Goal: Navigation & Orientation: Find specific page/section

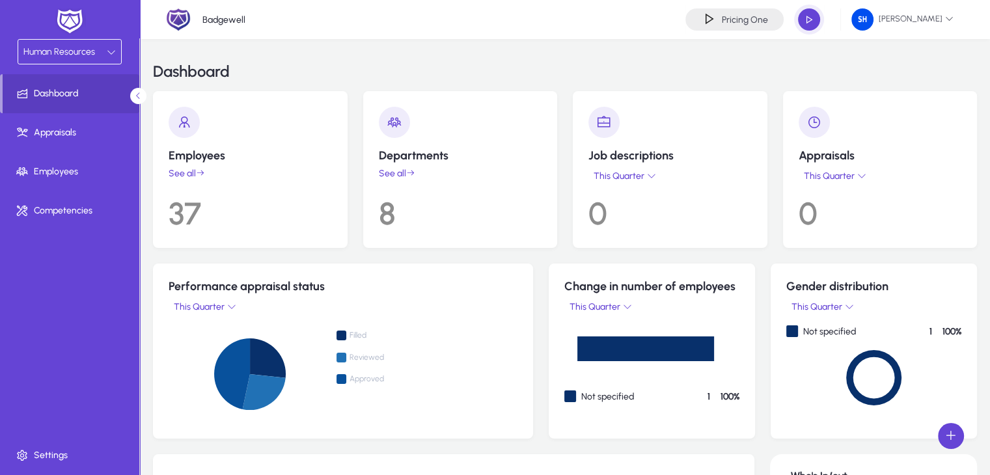
click at [638, 58] on div "Dashboard" at bounding box center [565, 71] width 824 height 39
drag, startPoint x: 553, startPoint y: 61, endPoint x: 593, endPoint y: 55, distance: 40.7
click at [593, 55] on div "Dashboard" at bounding box center [565, 71] width 824 height 39
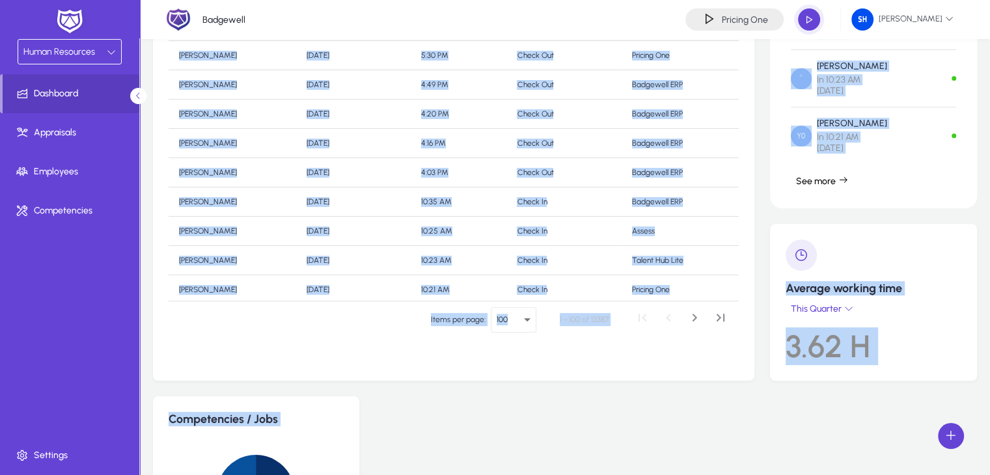
drag, startPoint x: 172, startPoint y: 97, endPoint x: 810, endPoint y: 423, distance: 716.7
click at [810, 423] on div "Employees See all 37 Departments See all 8 Job descriptions This Quarter 0 Appr…" at bounding box center [565, 63] width 824 height 997
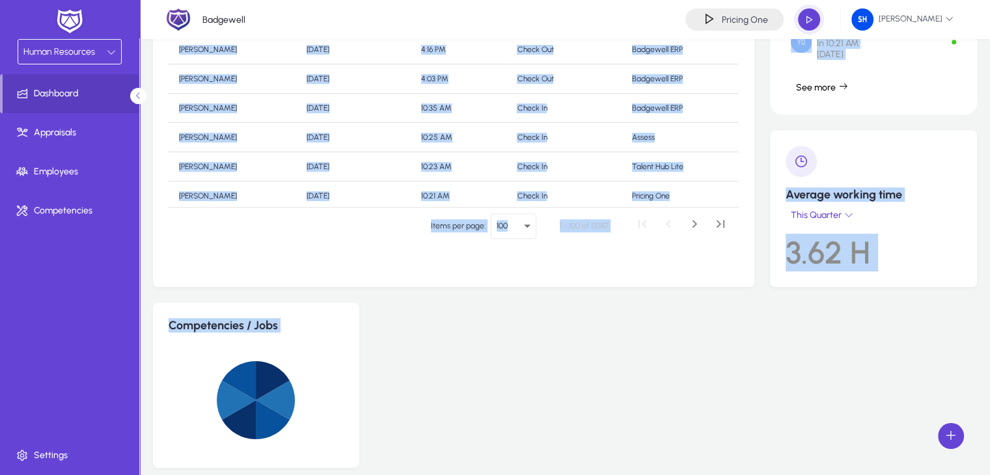
click at [471, 339] on div "Competencies / Jobs" at bounding box center [565, 385] width 824 height 165
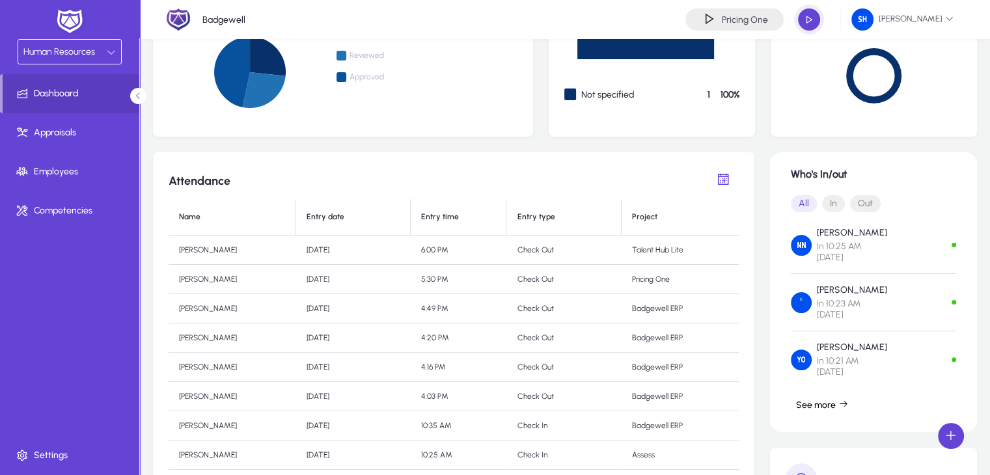
scroll to position [0, 0]
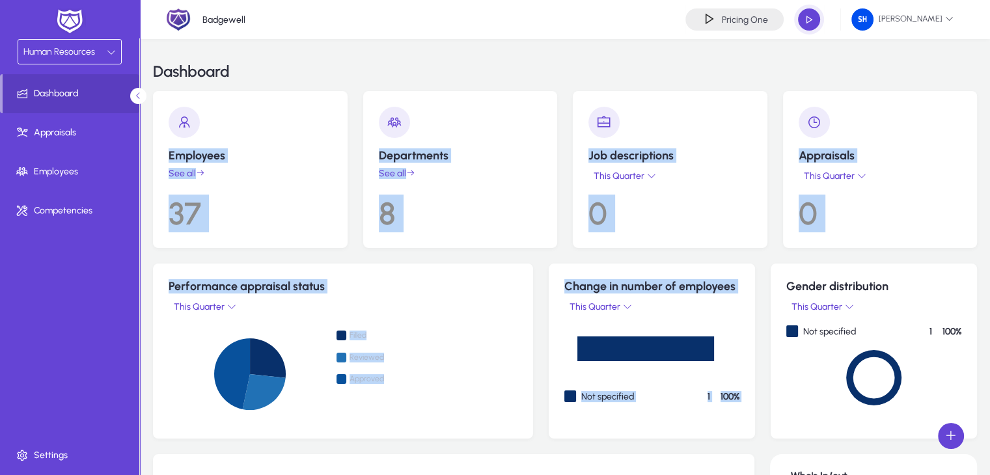
drag, startPoint x: 554, startPoint y: 71, endPoint x: 775, endPoint y: 271, distance: 297.8
click at [567, 74] on div "Dashboard" at bounding box center [565, 71] width 824 height 39
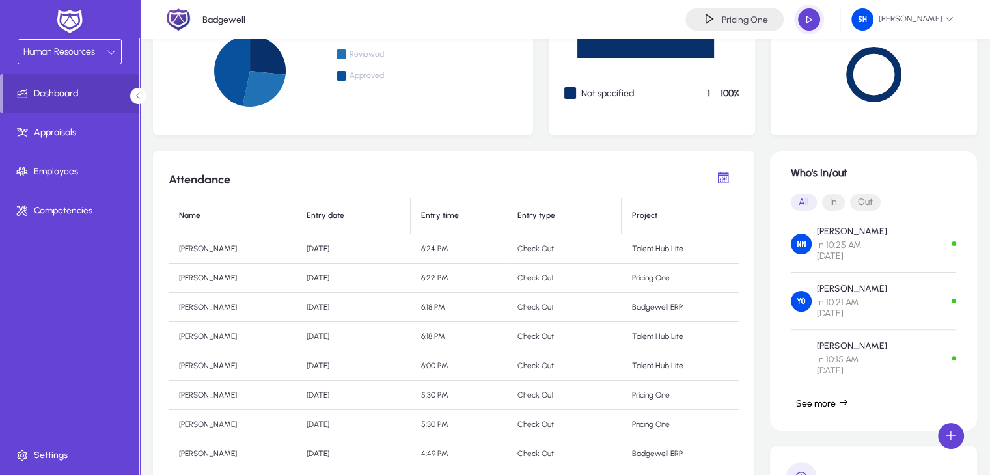
scroll to position [284, 0]
